Goal: Information Seeking & Learning: Check status

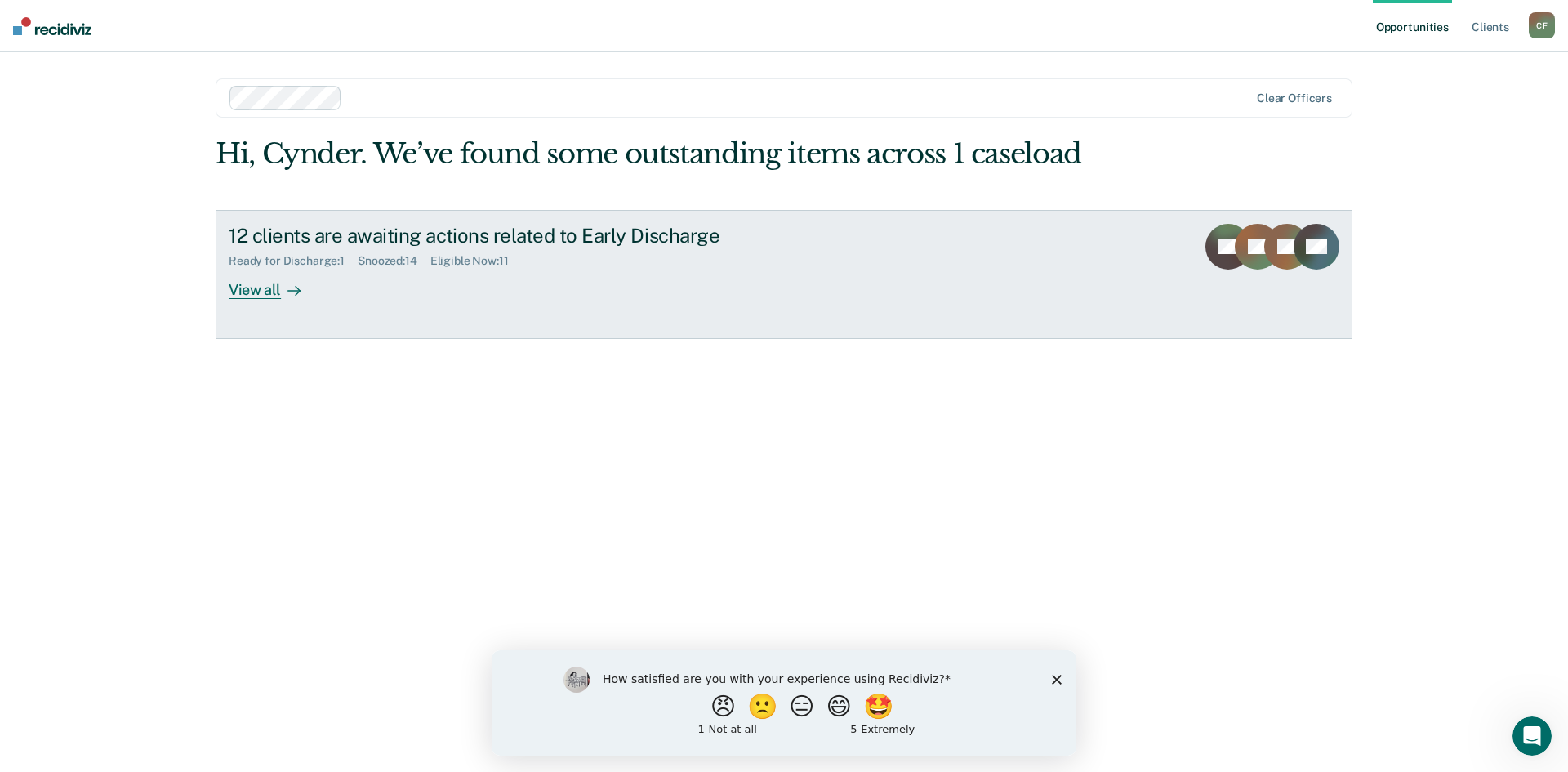
click at [462, 261] on div "Eligible Now : 11" at bounding box center [475, 261] width 92 height 14
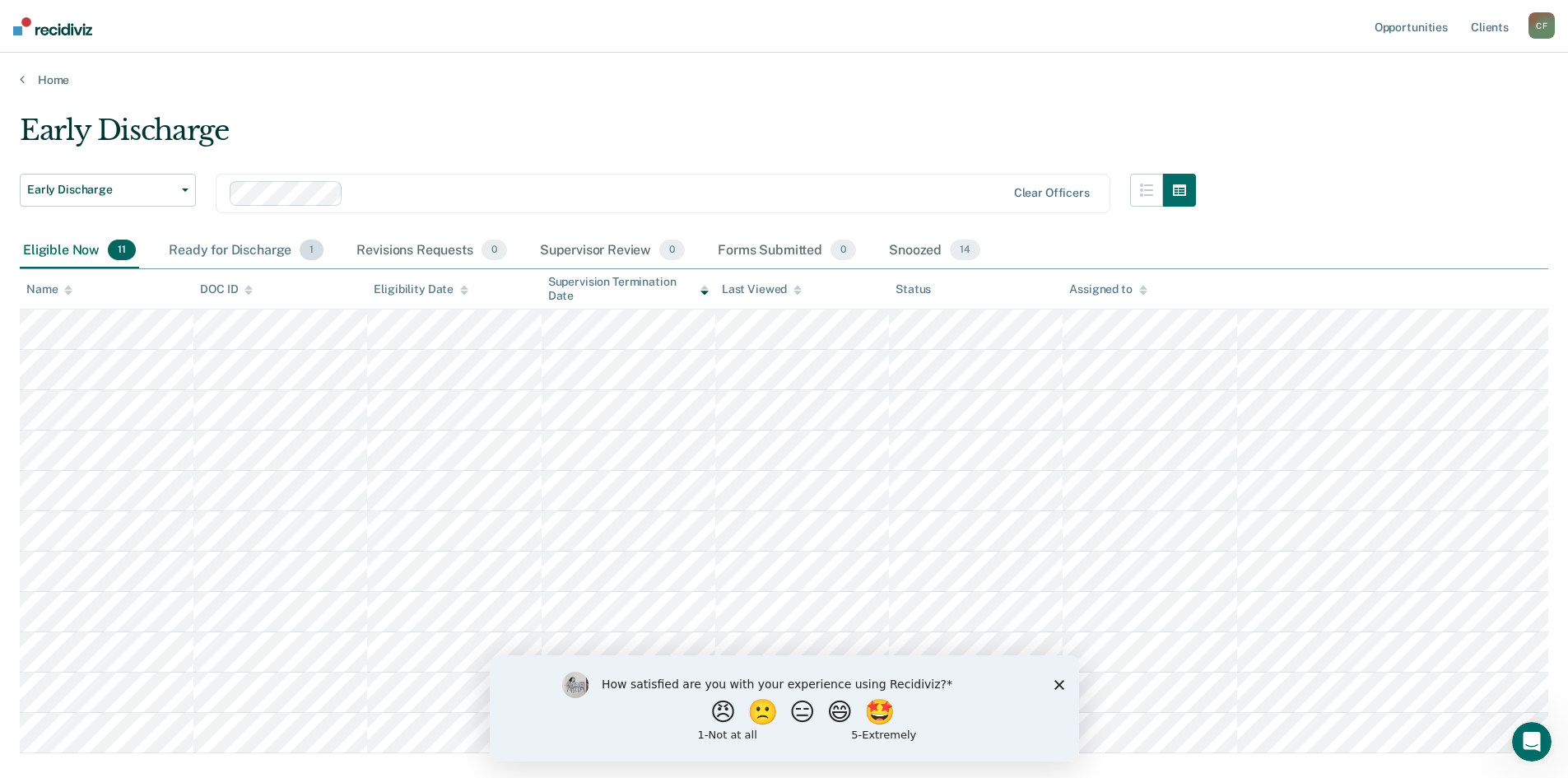
click at [234, 252] on div "Ready for Discharge 1" at bounding box center [246, 250] width 161 height 36
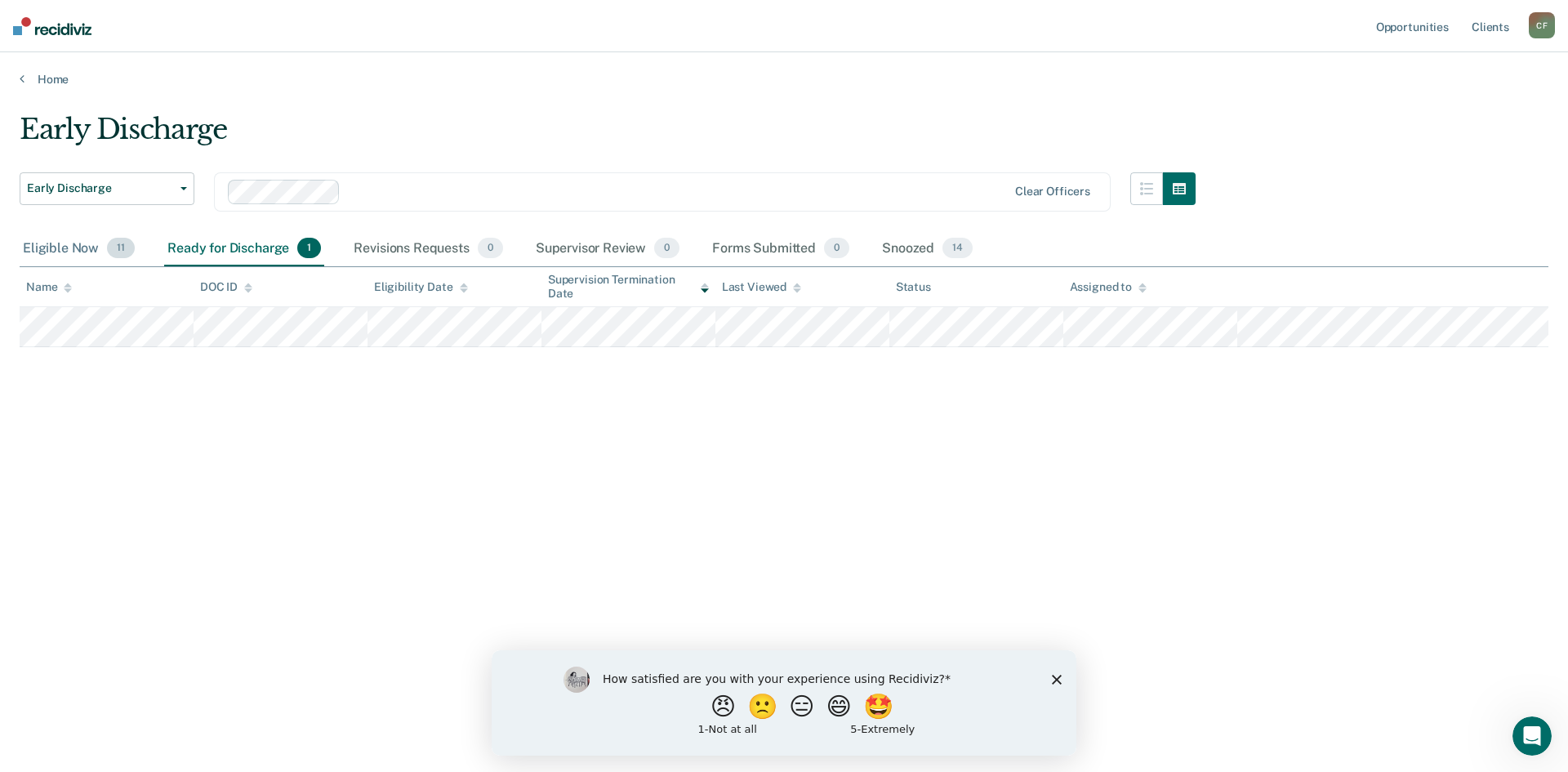
click at [67, 253] on div "Eligible Now 11" at bounding box center [78, 248] width 118 height 36
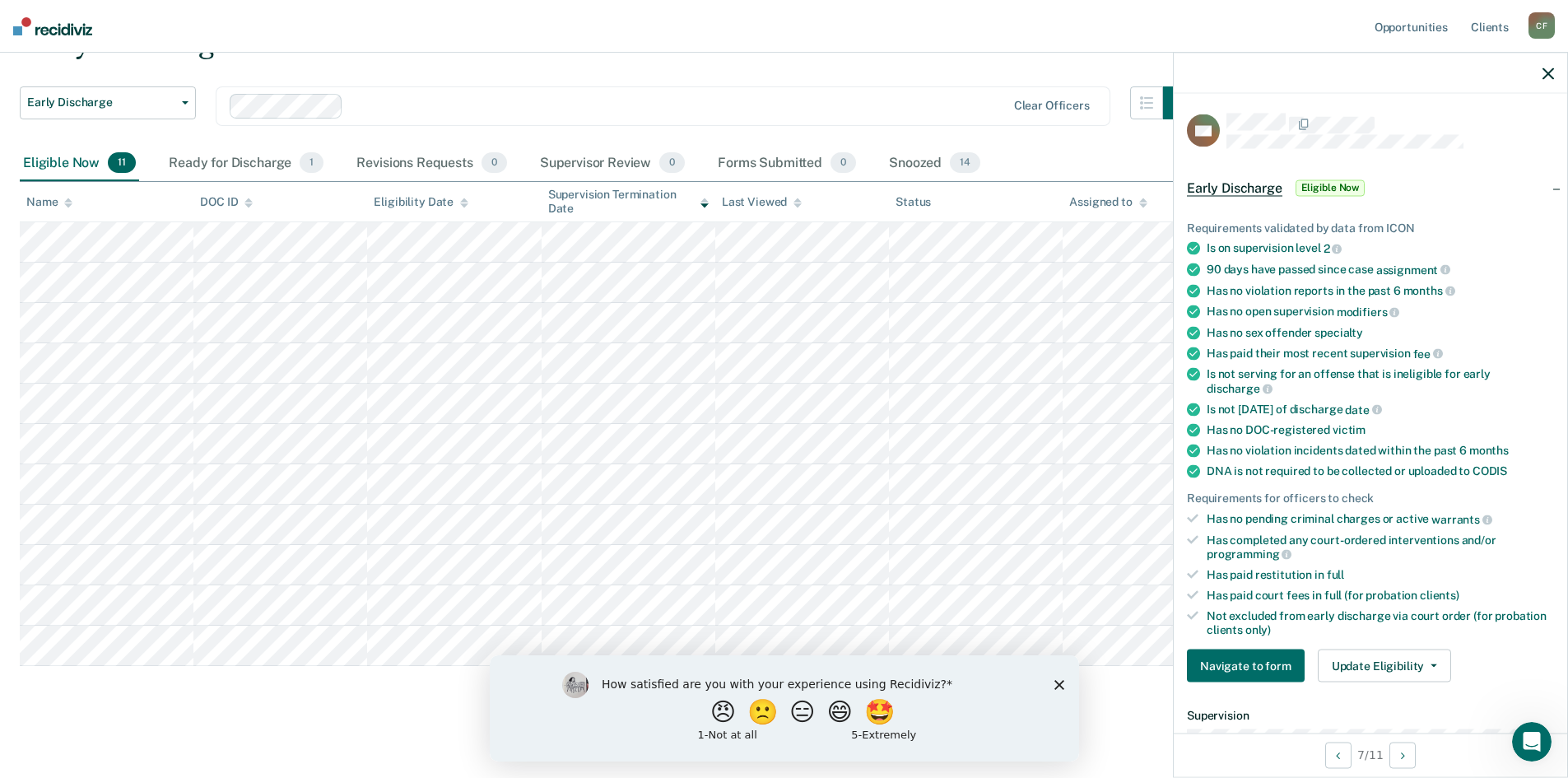
scroll to position [94, 0]
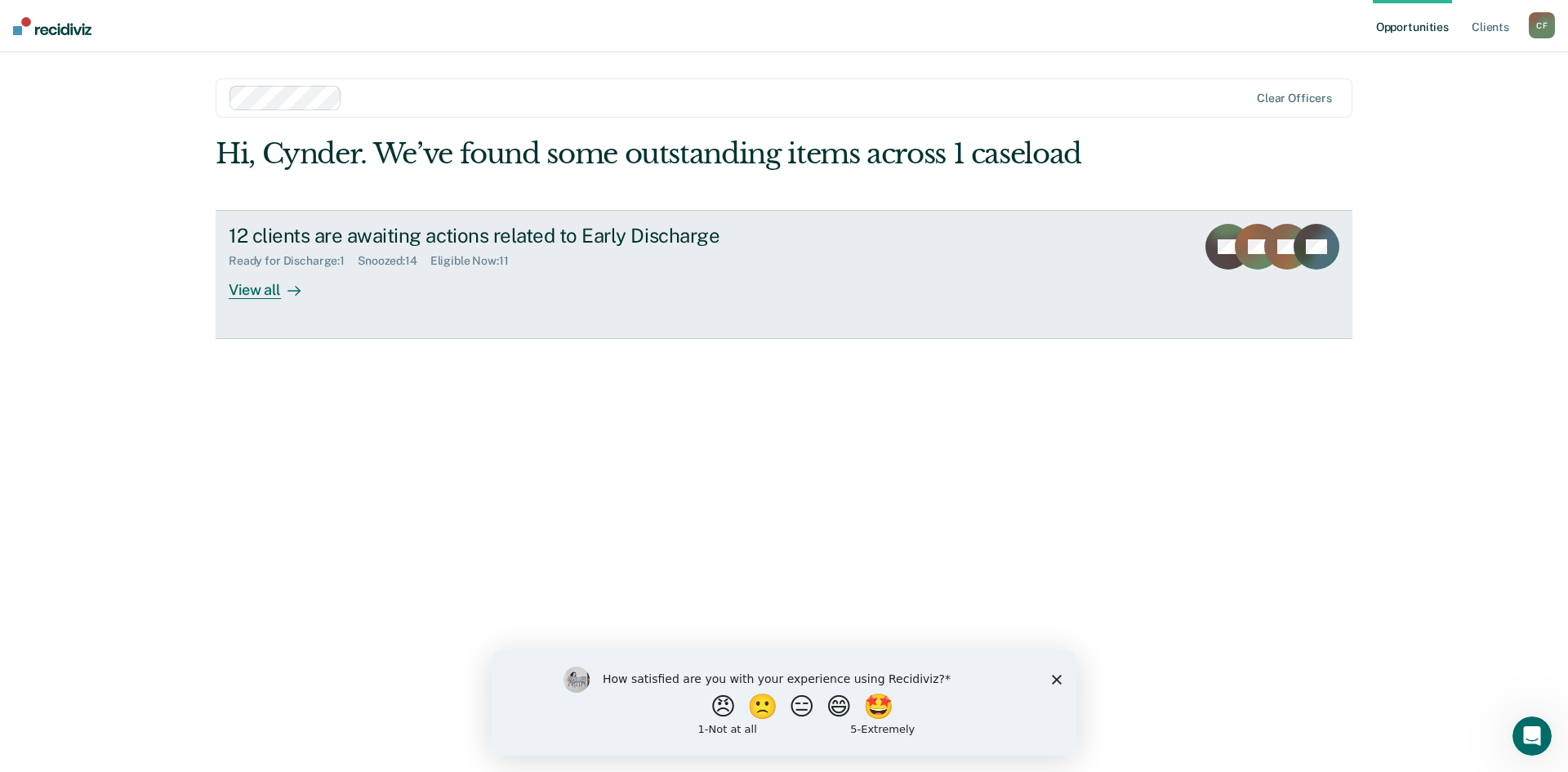
click at [256, 277] on div "View all" at bounding box center [274, 283] width 92 height 31
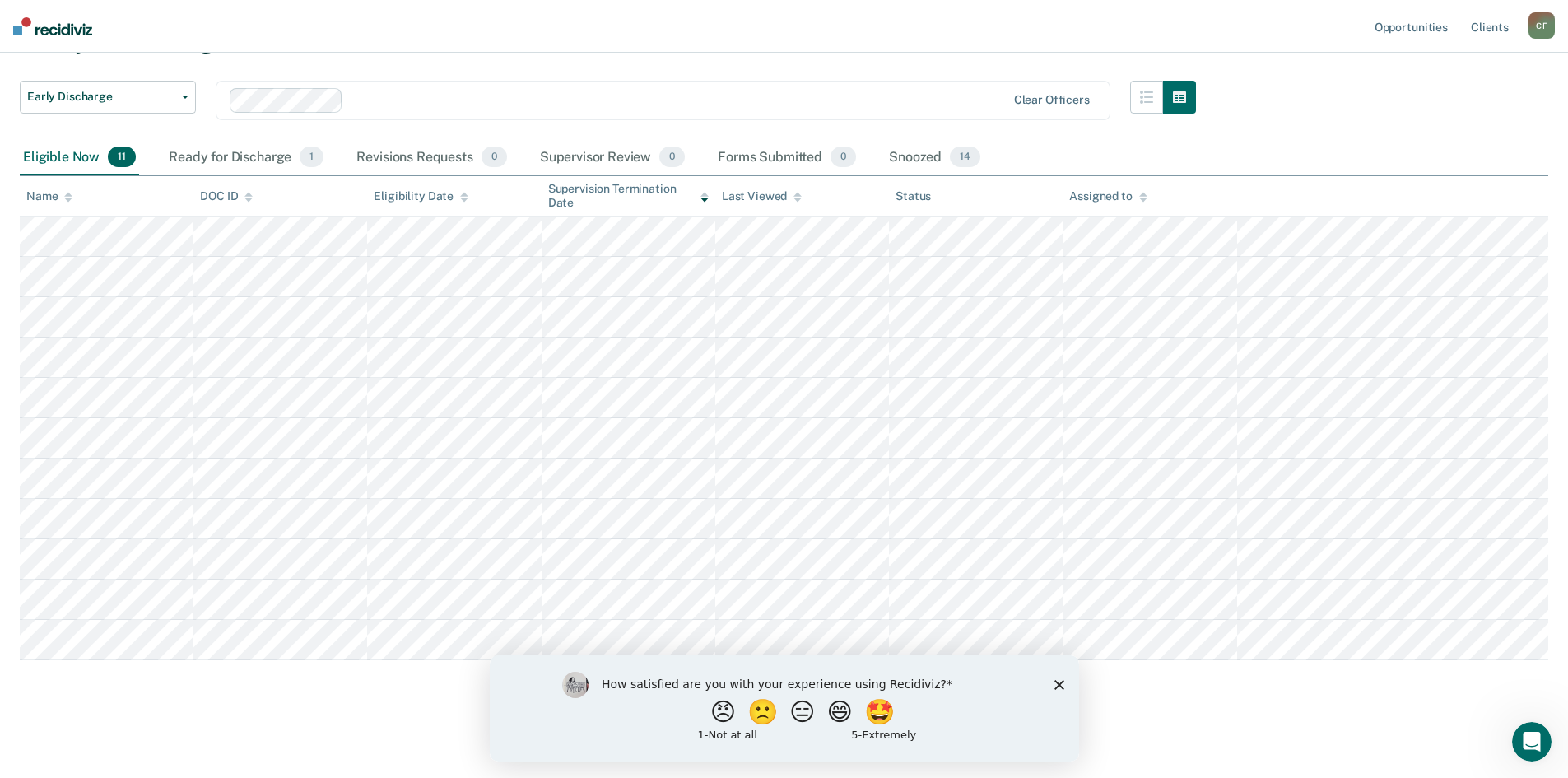
scroll to position [94, 0]
click at [926, 159] on div "Snoozed 14" at bounding box center [934, 157] width 98 height 36
